Goal: Transaction & Acquisition: Purchase product/service

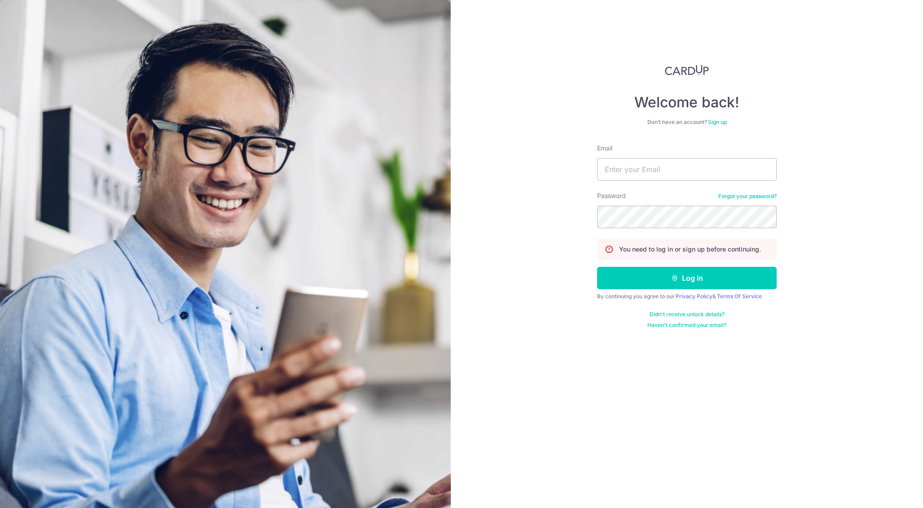
click at [0, 507] on nordpass-portal at bounding box center [0, 508] width 0 height 0
type input "tjen.invest@gmail.com"
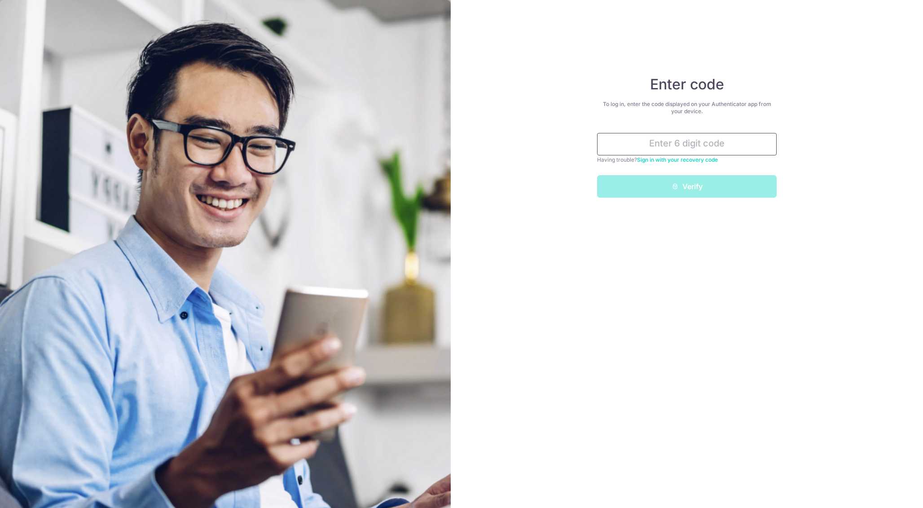
click at [750, 138] on input "text" at bounding box center [687, 144] width 180 height 22
type input "739428"
click at [597, 175] on button "Verify" at bounding box center [687, 186] width 180 height 22
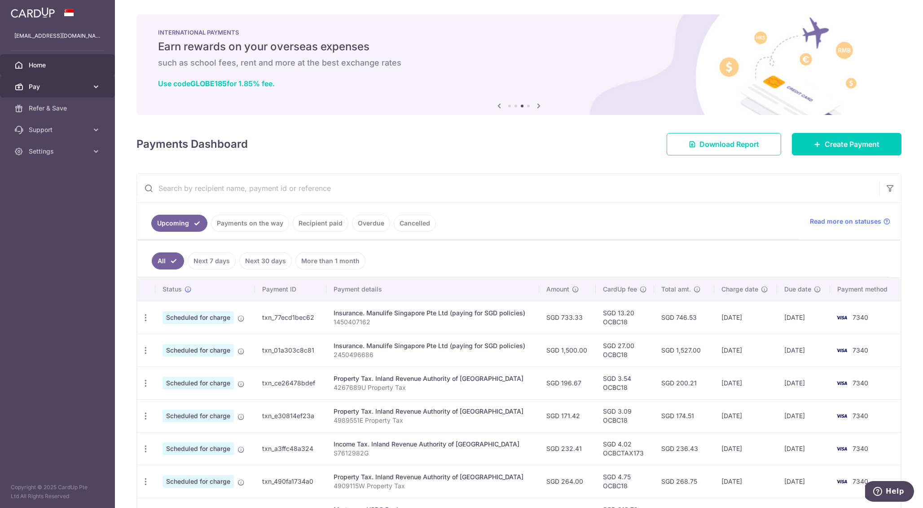
click at [65, 81] on link "Pay" at bounding box center [57, 87] width 115 height 22
click at [66, 107] on span "Payments" at bounding box center [58, 108] width 59 height 9
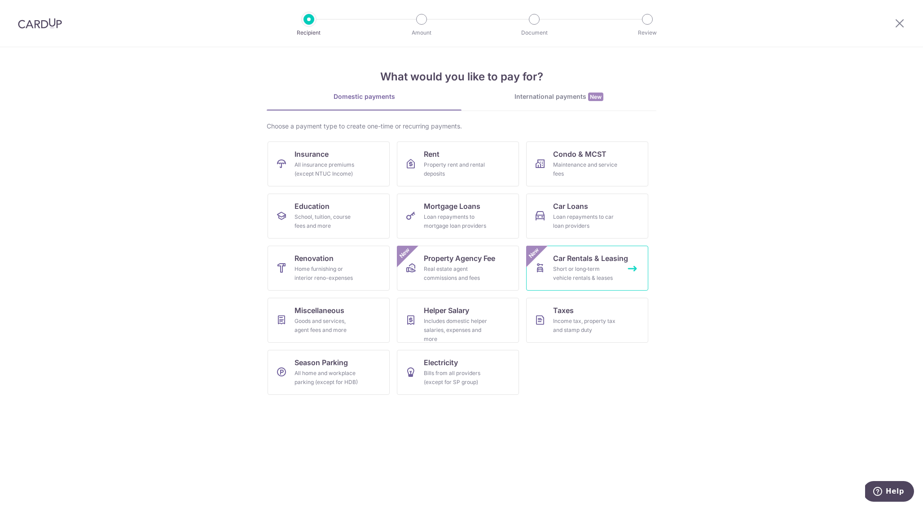
click at [628, 272] on link "Car Rentals & Leasing Short or long‑term vehicle rentals & leases New" at bounding box center [587, 268] width 122 height 45
click at [587, 220] on div "Loan repayments to car loan providers" at bounding box center [585, 221] width 65 height 18
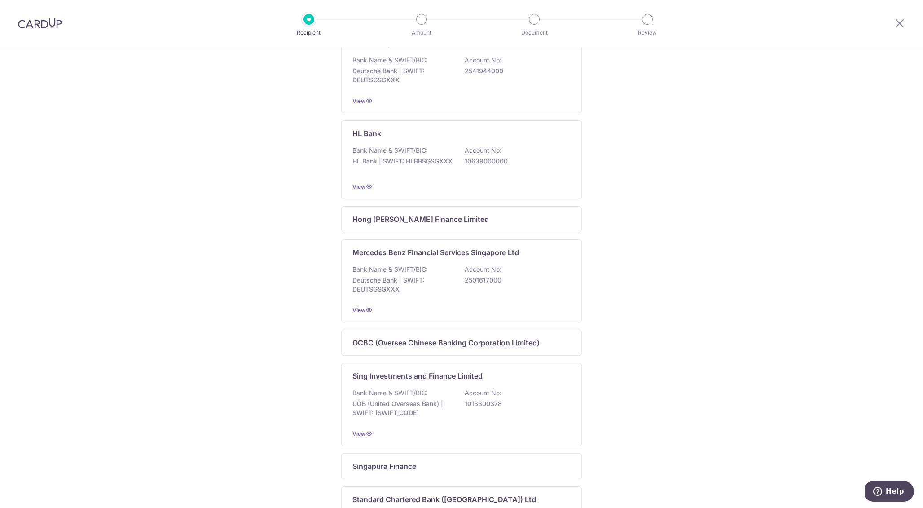
scroll to position [328, 0]
click at [549, 224] on div "Hong Leong Finance Limited" at bounding box center [455, 218] width 207 height 11
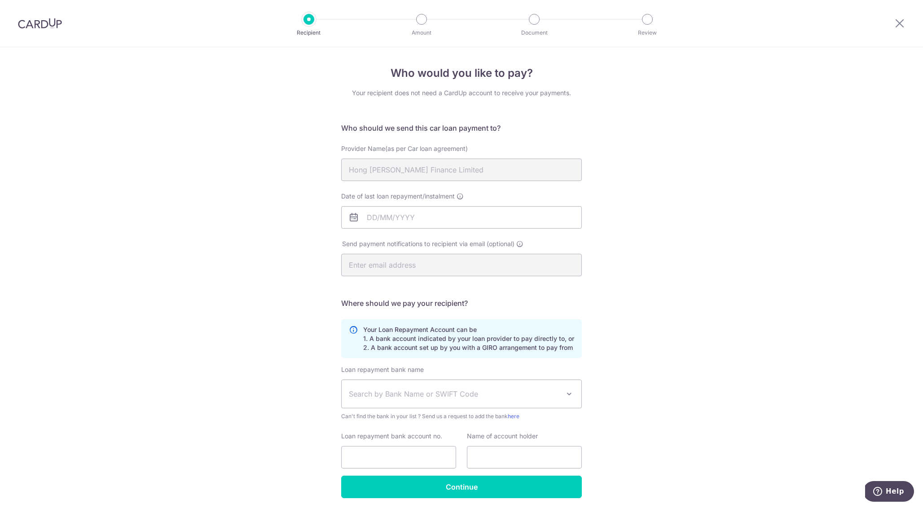
click at [569, 389] on span at bounding box center [569, 393] width 11 height 11
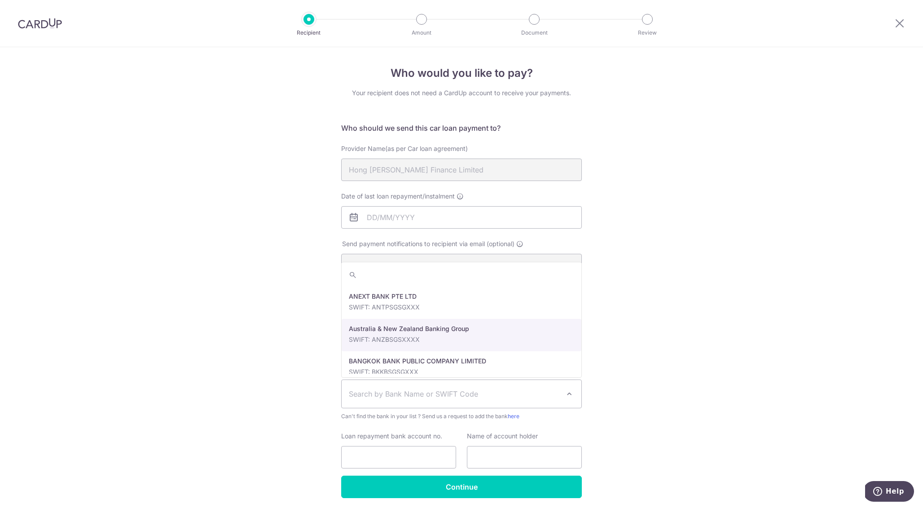
scroll to position [33, 0]
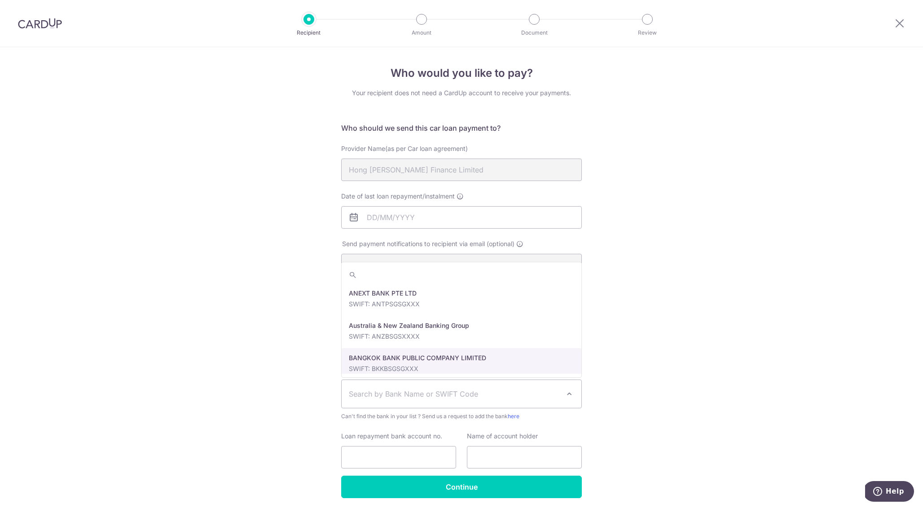
click at [625, 373] on div "Who would you like to pay? Your recipient does not need a CardUp account to rec…" at bounding box center [461, 293] width 923 height 493
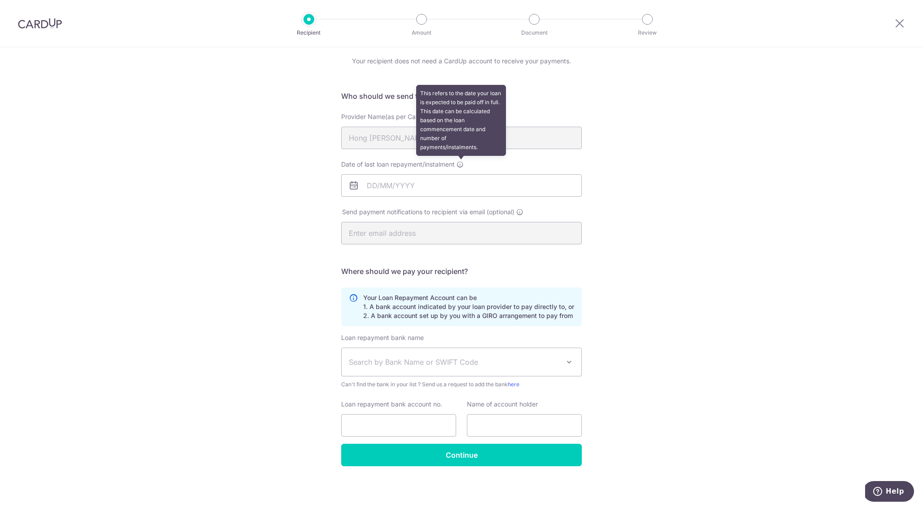
scroll to position [32, 0]
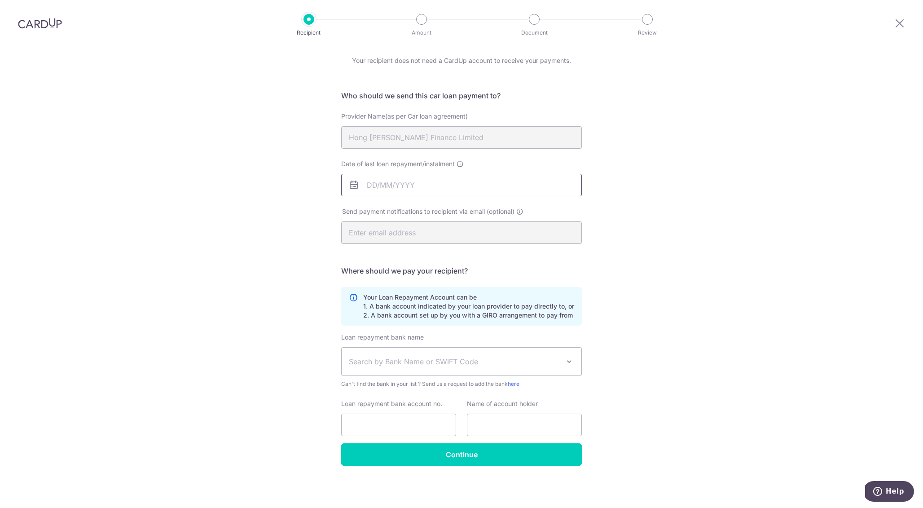
click at [442, 182] on input "Date of last loan repayment/instalment" at bounding box center [461, 185] width 241 height 22
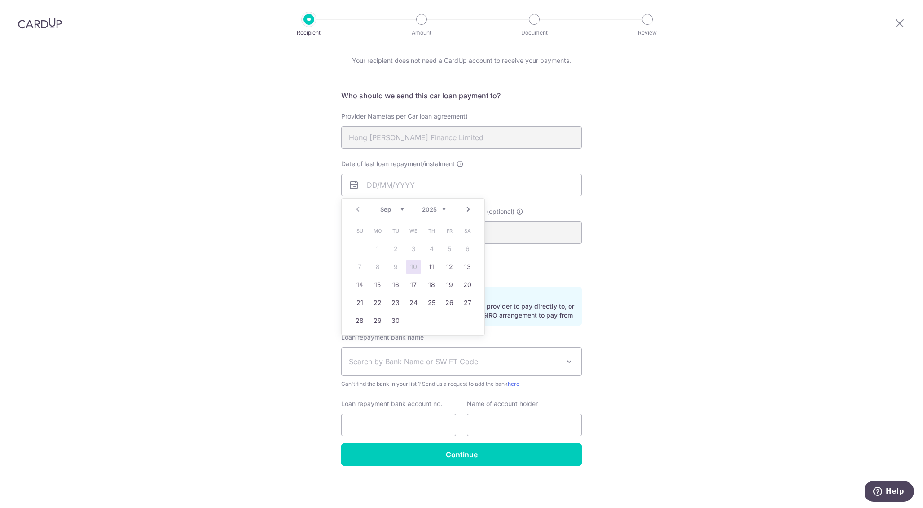
click at [442, 206] on select "2025 2026 2027 2028 2029 2030 2031 2032 2033 2034 2035" at bounding box center [434, 209] width 24 height 7
click at [398, 210] on select "Jan Feb Mar Apr May Jun Jul Aug Sep Oct Nov Dec" at bounding box center [392, 209] width 24 height 7
click at [466, 247] on link "2" at bounding box center [467, 249] width 14 height 14
type input "02/10/2032"
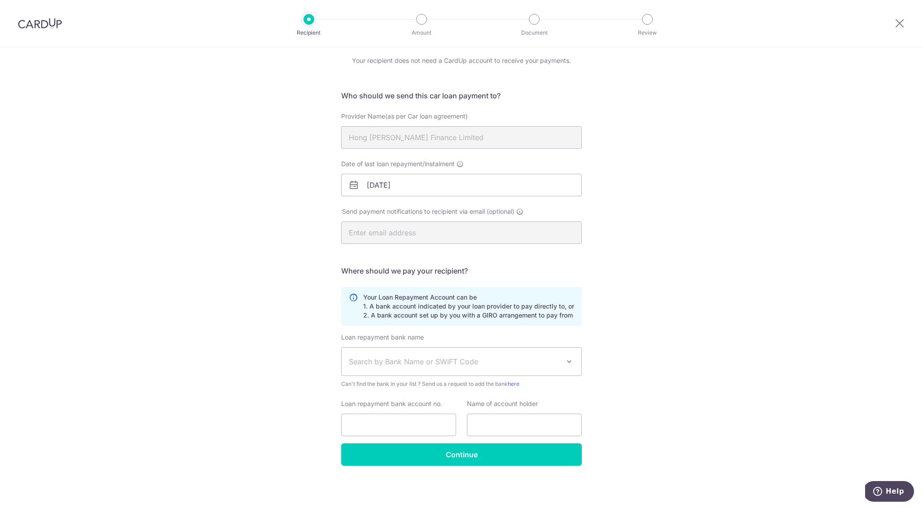
click at [488, 363] on span "Search by Bank Name or SWIFT Code" at bounding box center [454, 361] width 211 height 11
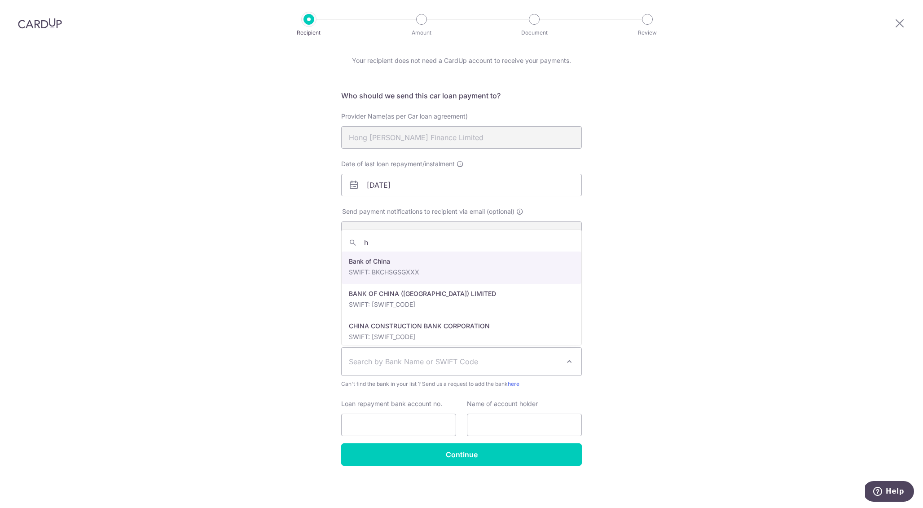
type input "hs"
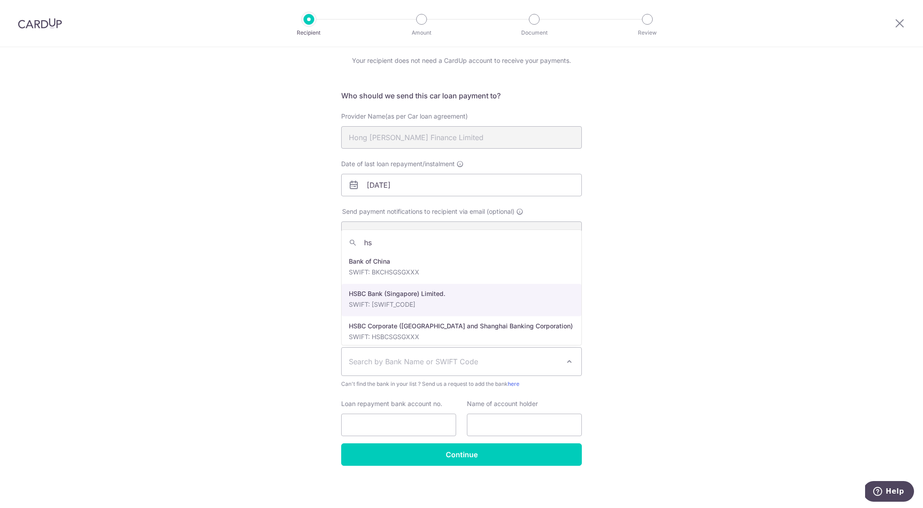
select select "23560"
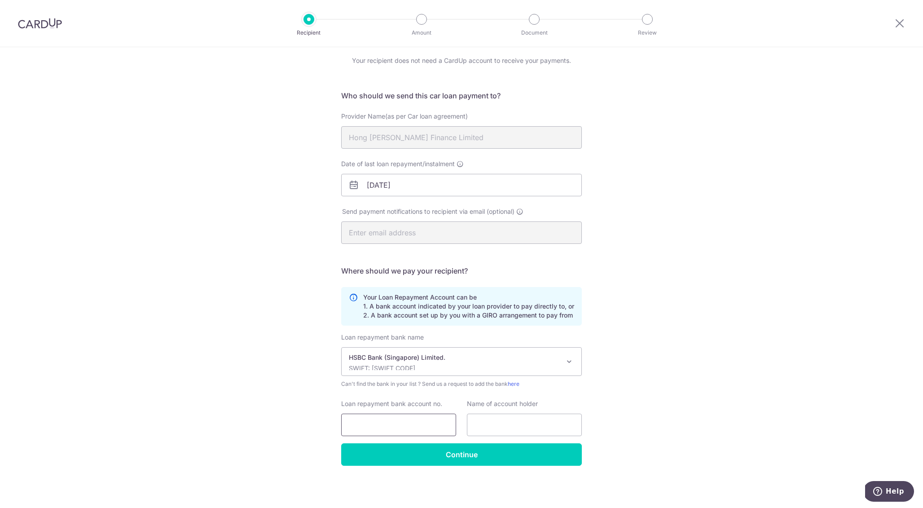
click at [427, 418] on input "Loan repayment bank account no." at bounding box center [398, 425] width 115 height 22
click at [490, 420] on input "text" at bounding box center [524, 425] width 115 height 22
type input "Lee Tjen Chew"
click at [427, 422] on input "Loan repayment bank account no." at bounding box center [398, 425] width 115 height 22
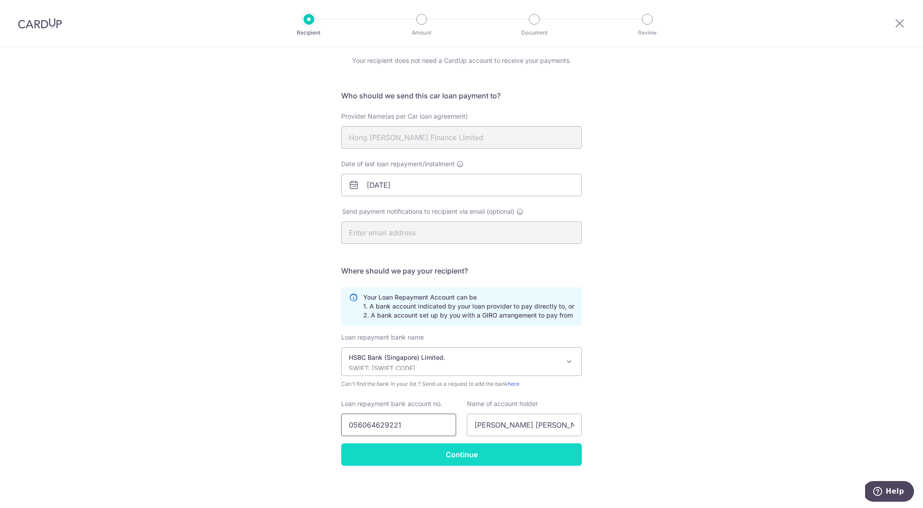
type input "056064629221"
click at [441, 462] on input "Continue" at bounding box center [461, 454] width 241 height 22
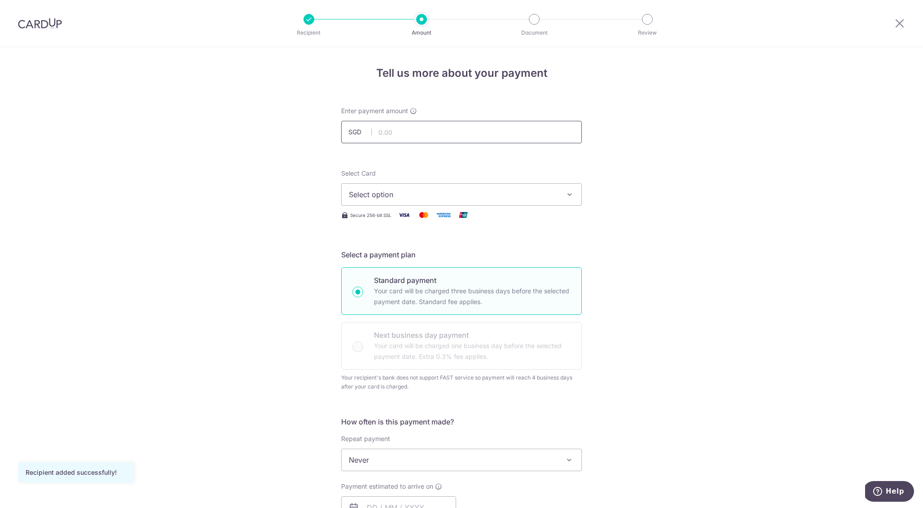
click at [423, 121] on input "text" at bounding box center [461, 132] width 241 height 22
click at [437, 193] on span "Select option" at bounding box center [453, 194] width 209 height 11
type input "1,398.00"
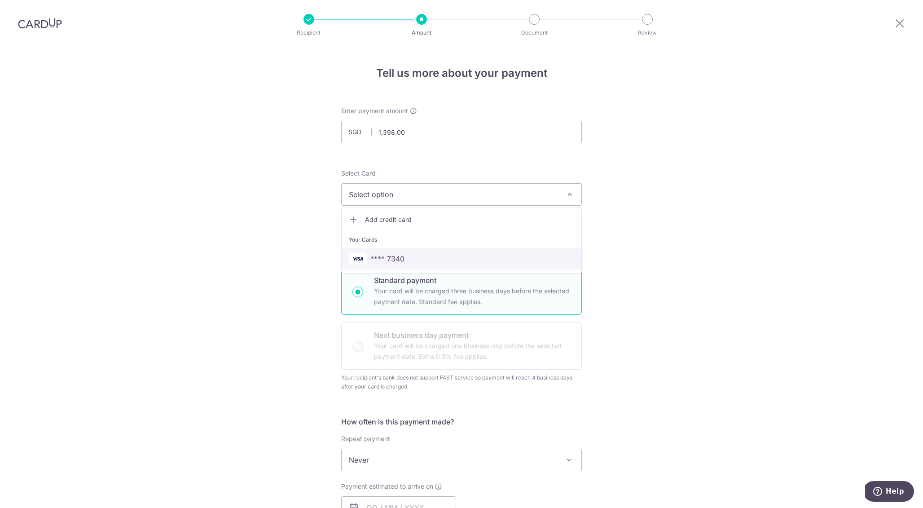
click at [448, 263] on span "**** 7340" at bounding box center [461, 258] width 225 height 11
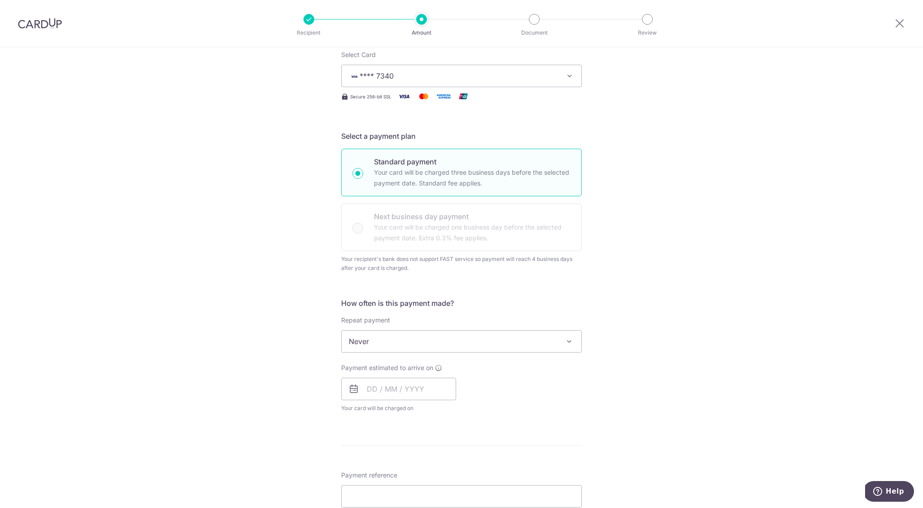
scroll to position [167, 0]
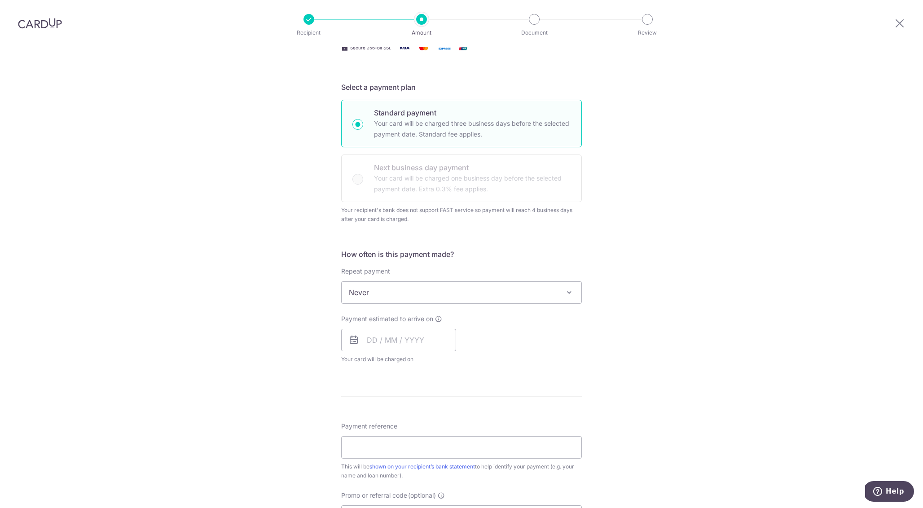
click at [520, 299] on span "Never" at bounding box center [462, 293] width 240 height 22
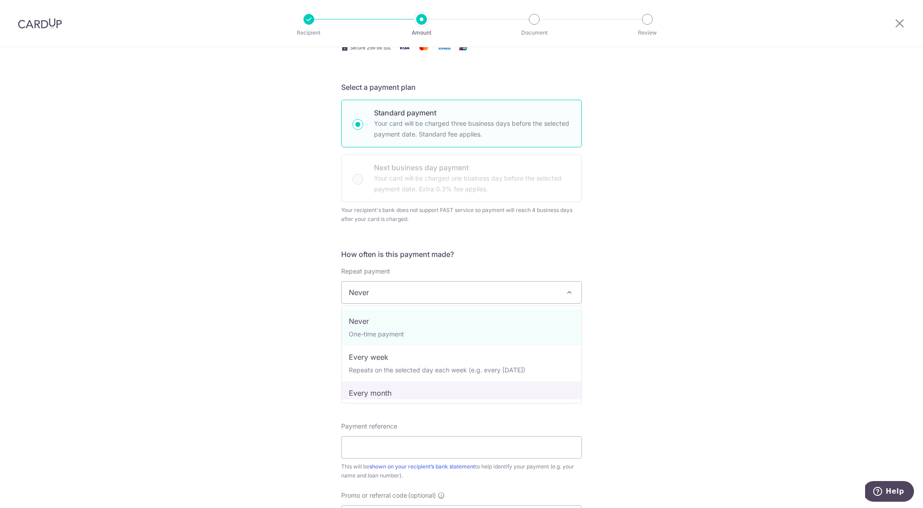
select select "3"
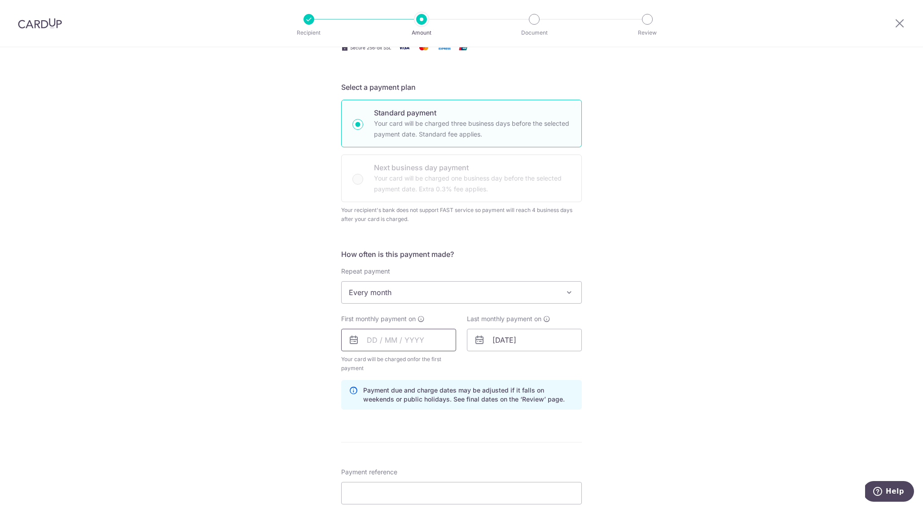
click at [436, 344] on input "text" at bounding box center [398, 340] width 115 height 22
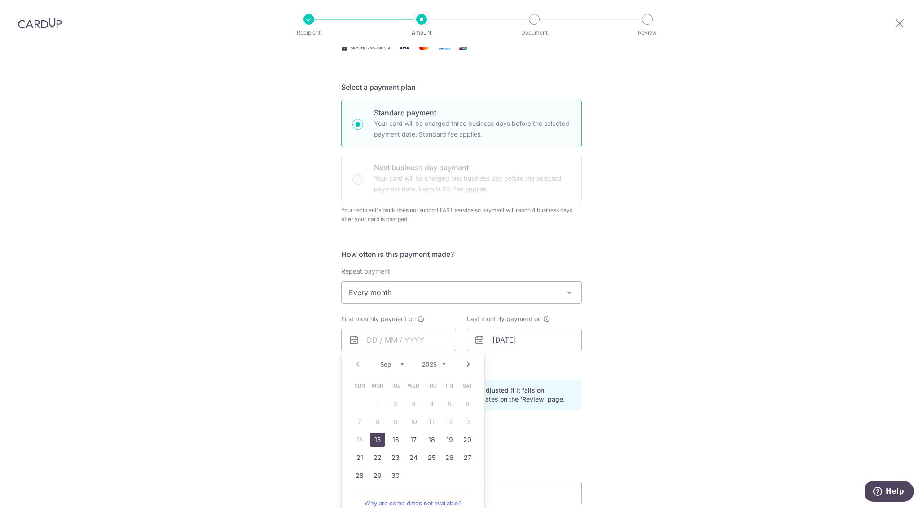
click at [468, 366] on link "Next" at bounding box center [468, 364] width 11 height 11
click at [431, 400] on link "2" at bounding box center [431, 403] width 14 height 14
type input "02/10/2025"
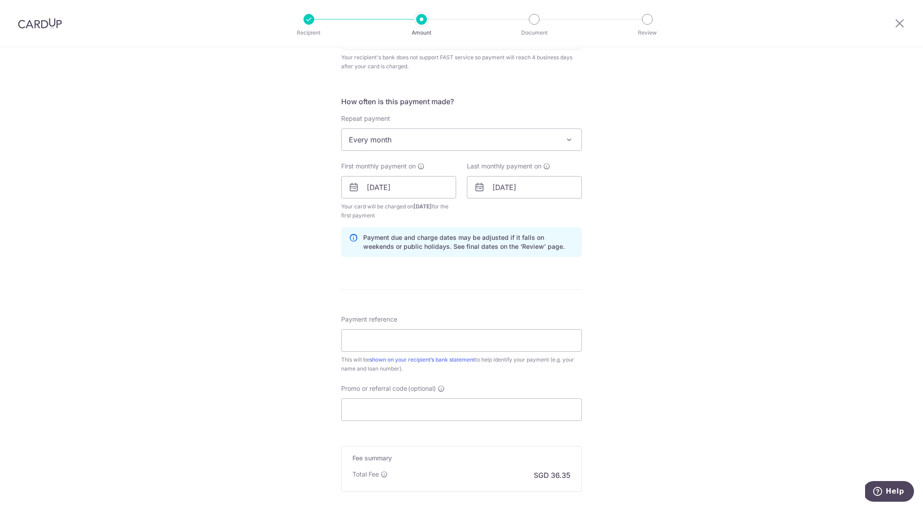
scroll to position [329, 0]
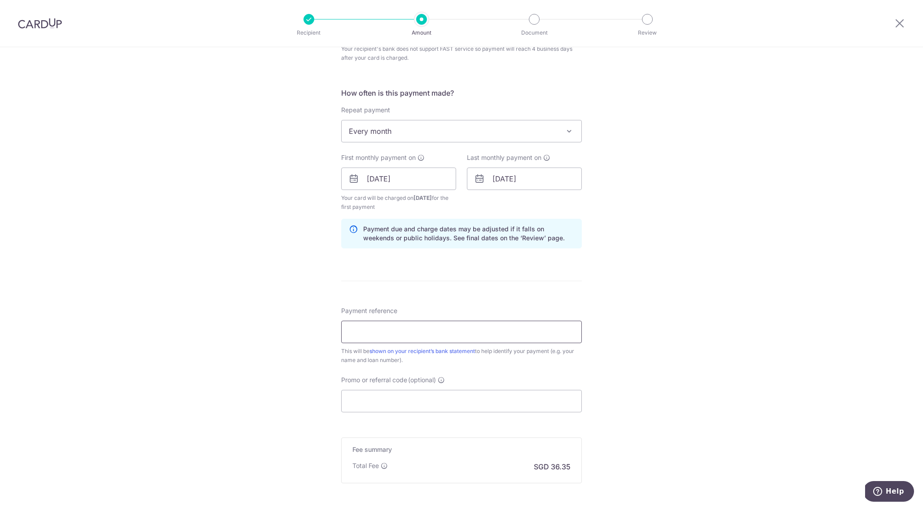
click at [362, 335] on input "Payment reference" at bounding box center [461, 332] width 241 height 22
type input "HLF MGS55"
click at [385, 397] on input "Promo or referral code (optional)" at bounding box center [461, 401] width 241 height 22
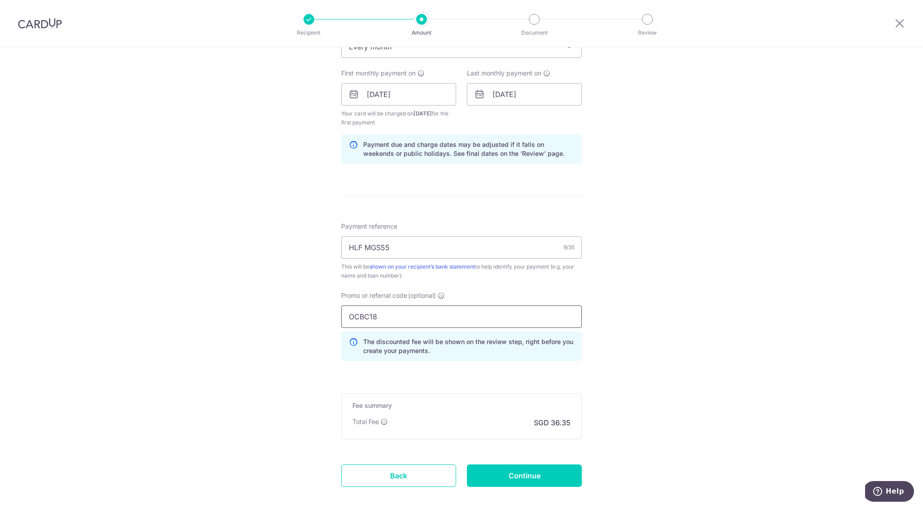
scroll to position [459, 0]
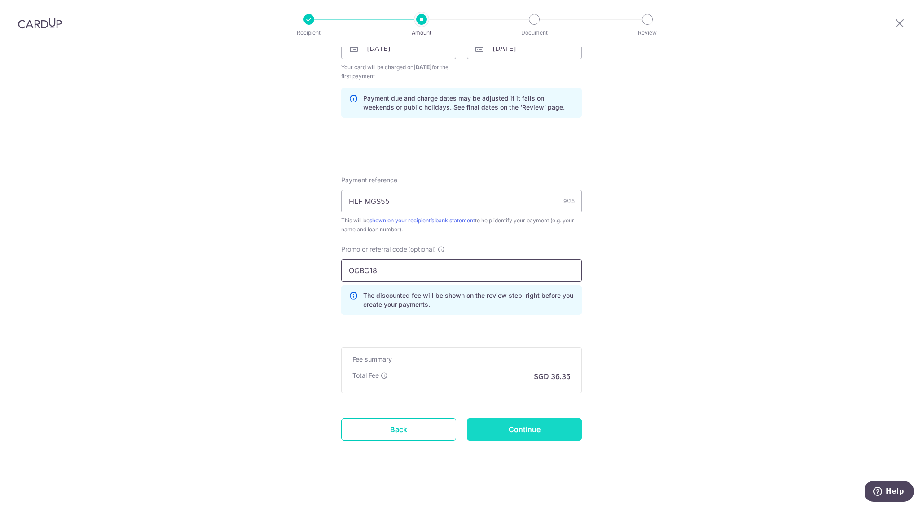
type input "OCBC18"
click at [542, 433] on input "Continue" at bounding box center [524, 429] width 115 height 22
type input "Create Schedule"
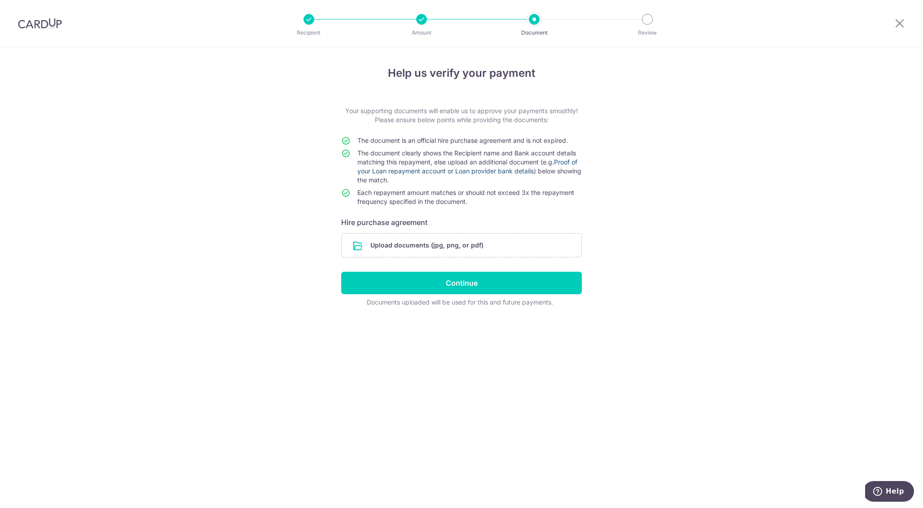
click at [436, 172] on link "Proof of your Loan repayment account or Loan provider bank details" at bounding box center [467, 166] width 220 height 17
